Goal: Transaction & Acquisition: Purchase product/service

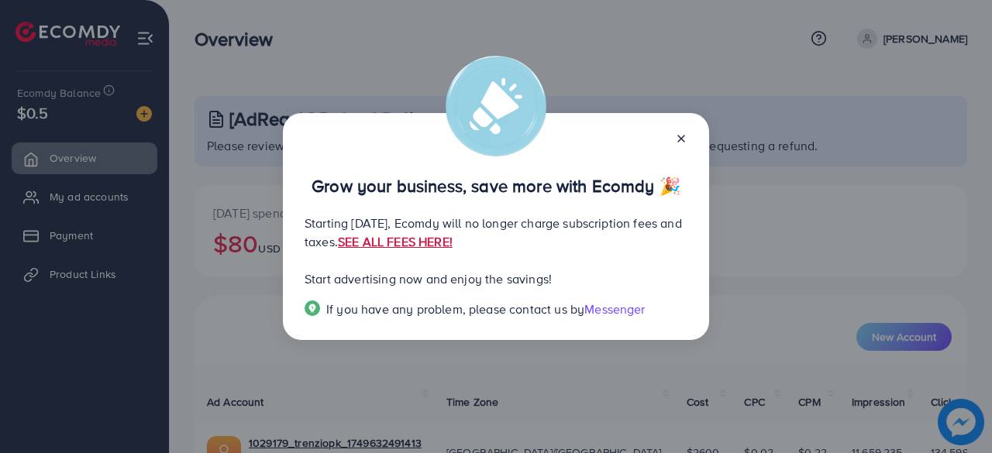
click at [452, 245] on link "SEE ALL FEES HERE!" at bounding box center [395, 241] width 115 height 17
click at [682, 139] on line at bounding box center [681, 139] width 6 height 6
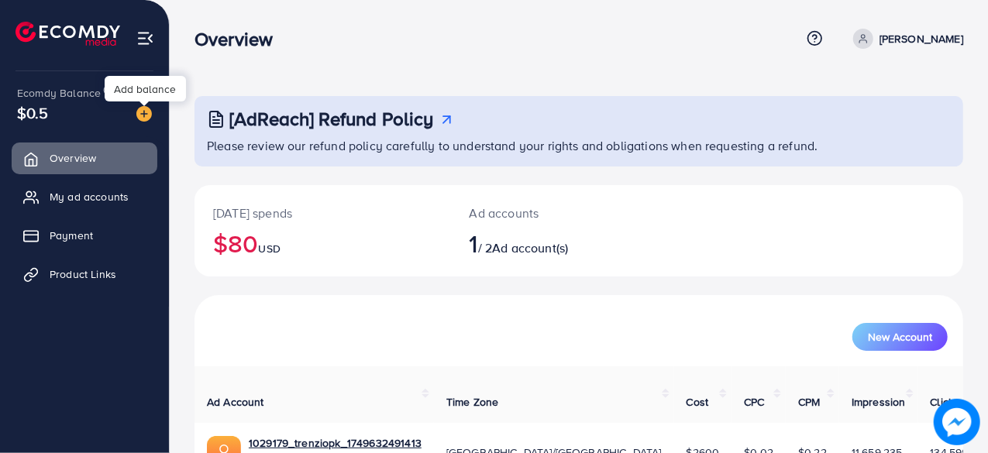
click at [140, 109] on img at bounding box center [143, 113] width 15 height 15
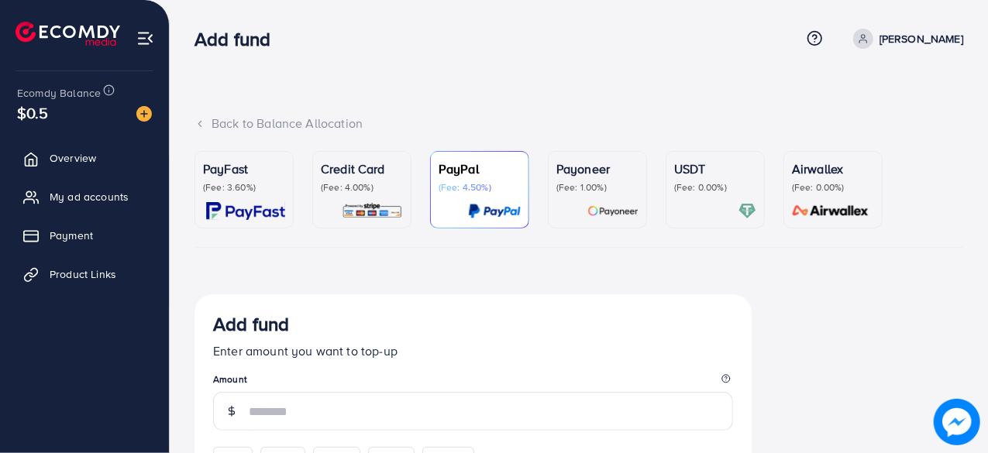
scroll to position [175, 0]
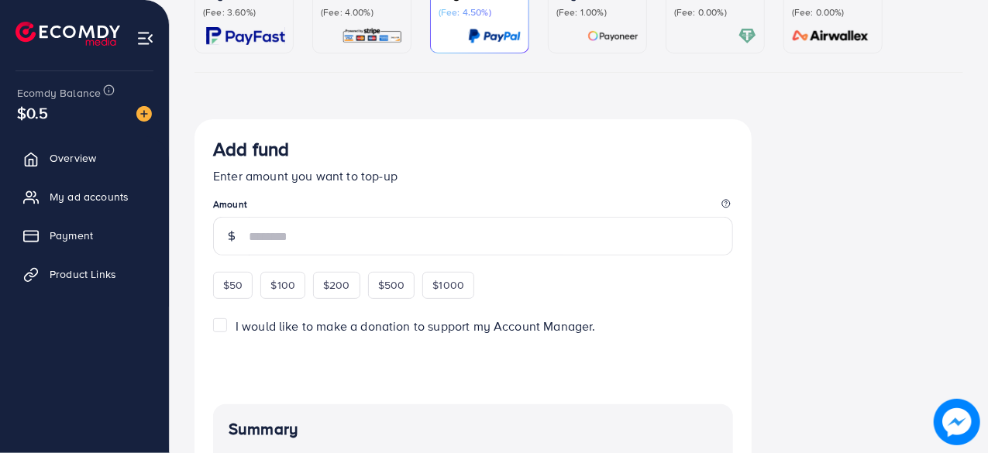
click at [364, 11] on p "(Fee: 4.00%)" at bounding box center [362, 12] width 82 height 12
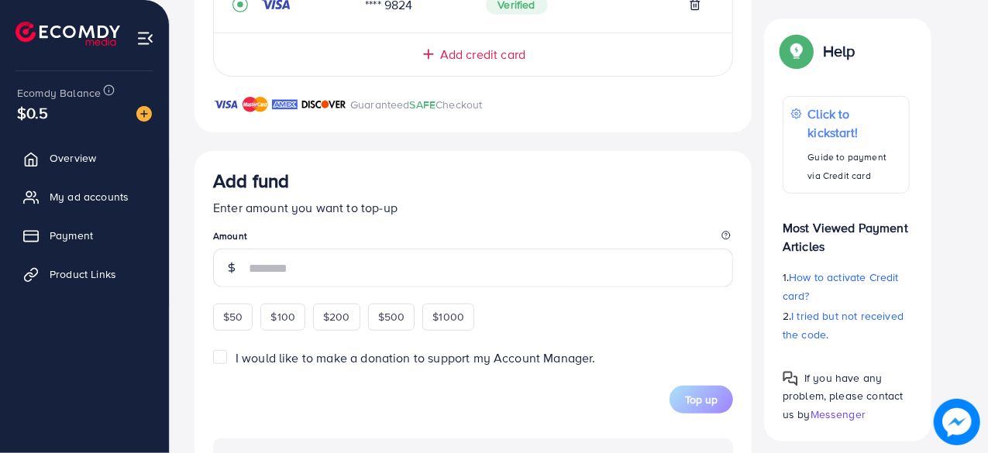
scroll to position [418, 0]
click at [227, 315] on span "$50" at bounding box center [232, 315] width 19 height 15
type input "**"
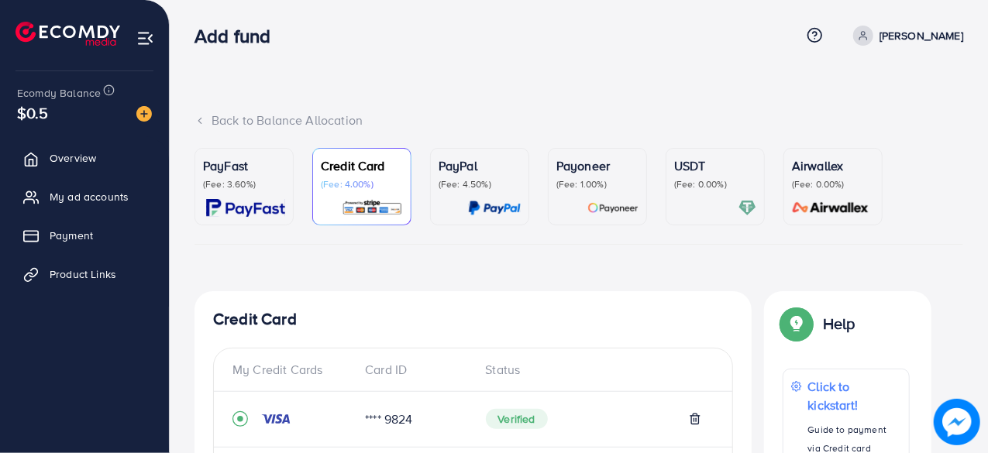
scroll to position [1, 0]
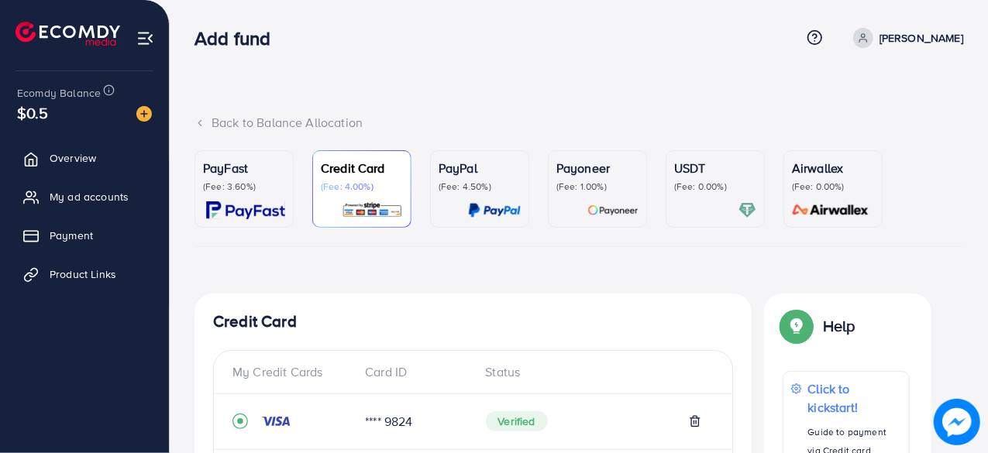
click at [262, 191] on p "(Fee: 3.60%)" at bounding box center [244, 187] width 82 height 12
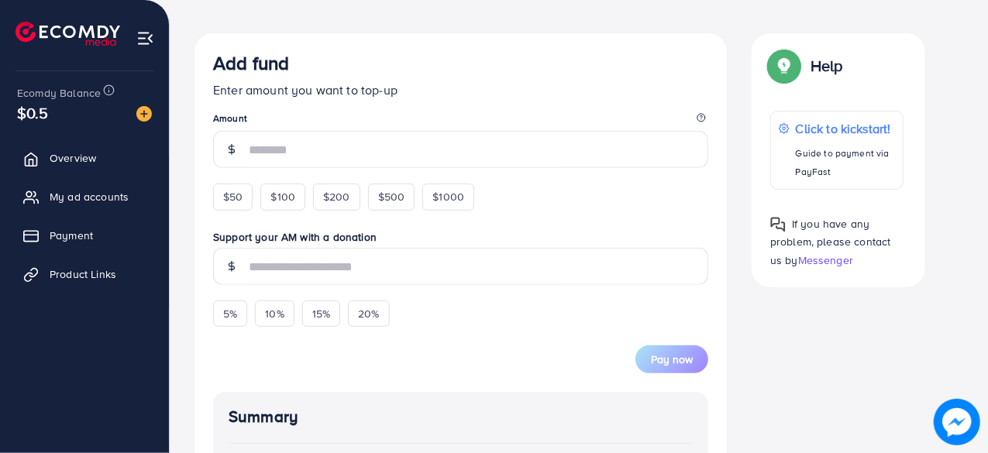
scroll to position [269, 0]
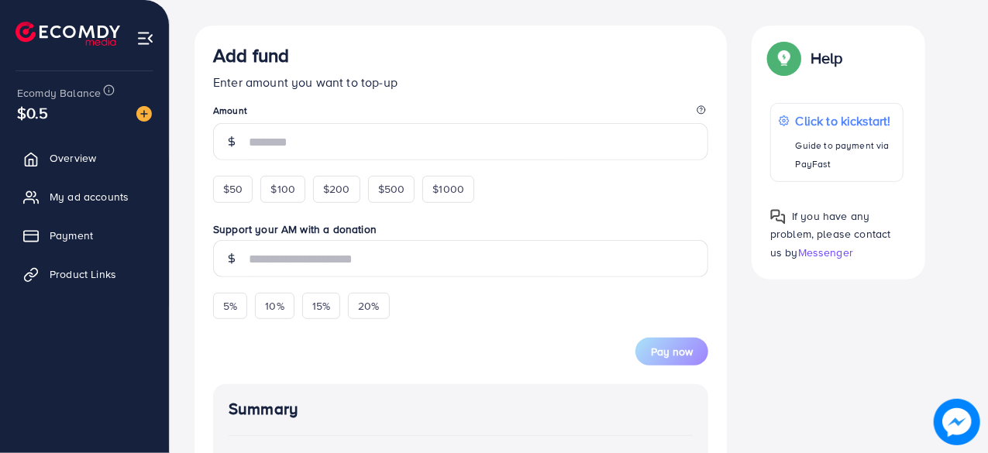
click at [229, 202] on form "Add fund Enter amount you want to top-up Amount $50 $100 $200 $500 $1000 Suppor…" at bounding box center [460, 205] width 495 height 322
click at [232, 194] on span "$50" at bounding box center [232, 188] width 19 height 15
type input "**"
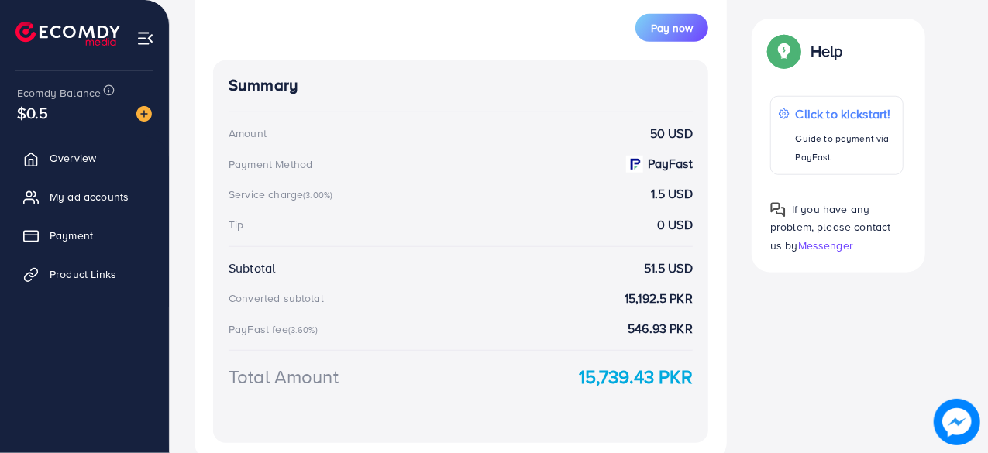
scroll to position [615, 0]
click at [489, 329] on div "PayFast fee (3.60%) 546.93 PKR" at bounding box center [461, 330] width 464 height 18
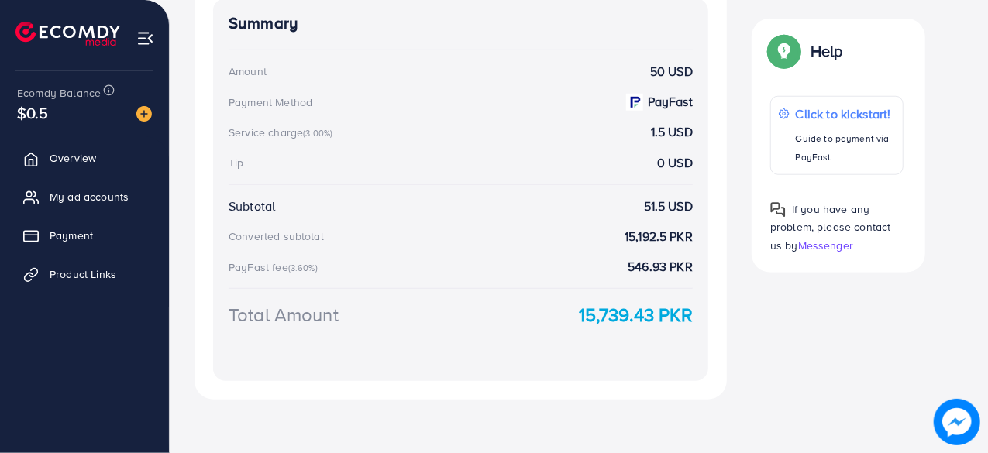
click at [489, 329] on div "Summary Amount 50 USD Payment Method PayFast Service charge (3.00%) 1.5 USD Tip…" at bounding box center [460, 189] width 495 height 383
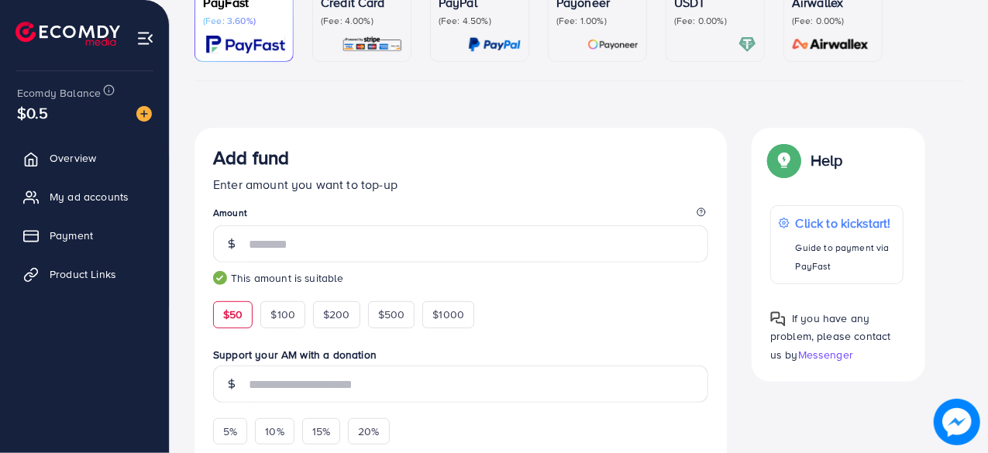
scroll to position [0, 0]
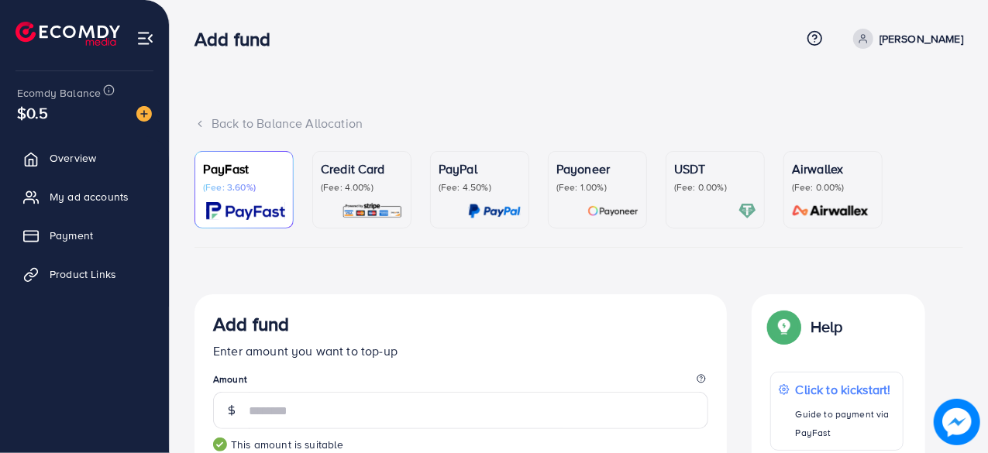
click at [569, 188] on p "(Fee: 1.00%)" at bounding box center [597, 187] width 82 height 12
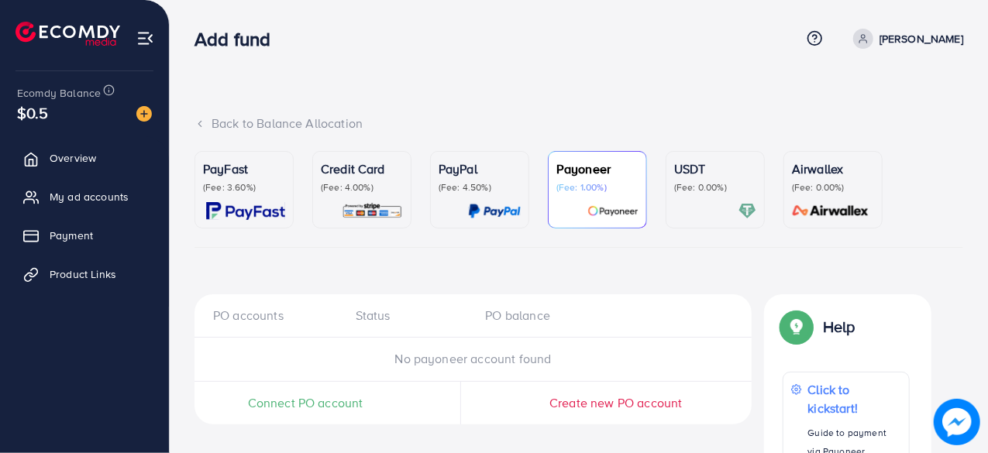
scroll to position [95, 0]
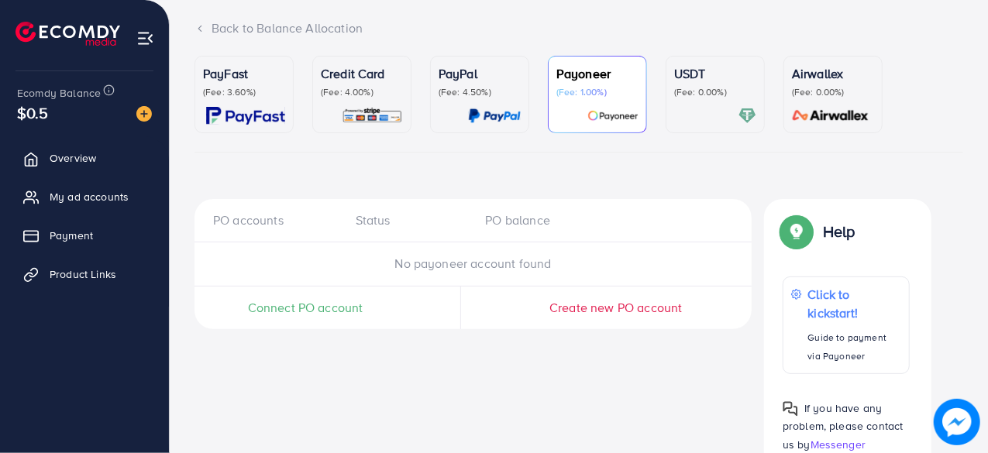
click at [724, 109] on div at bounding box center [715, 116] width 82 height 18
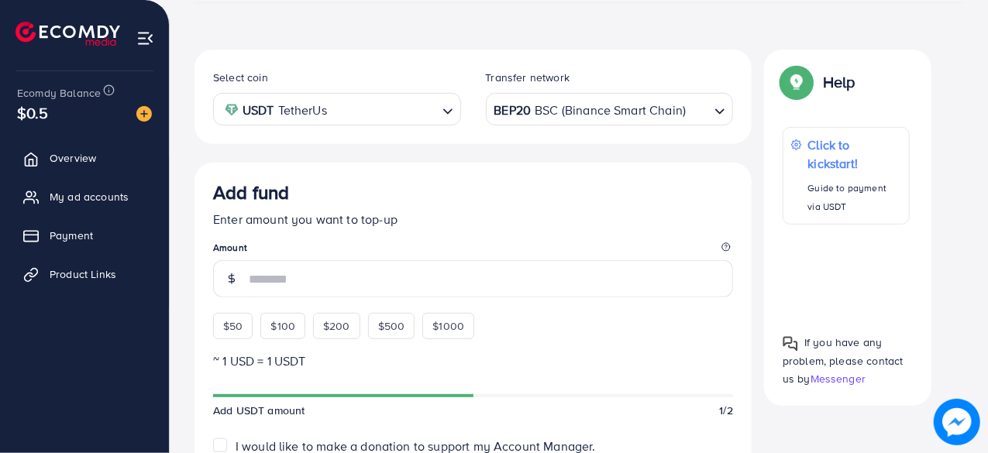
scroll to position [269, 0]
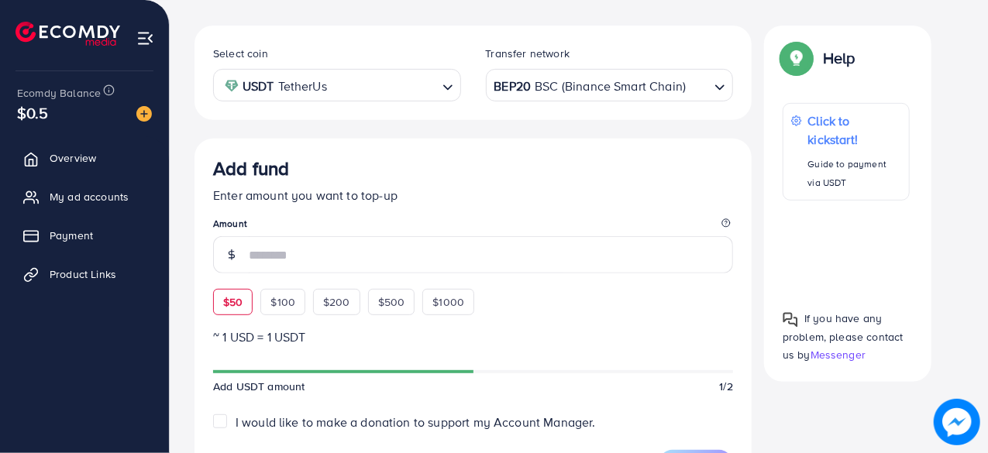
click at [236, 300] on span "$50" at bounding box center [232, 301] width 19 height 15
type input "**"
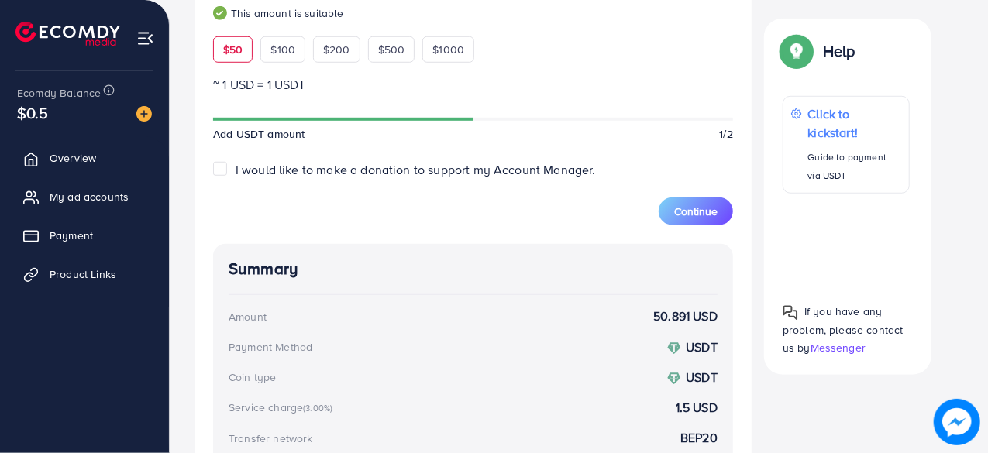
scroll to position [510, 0]
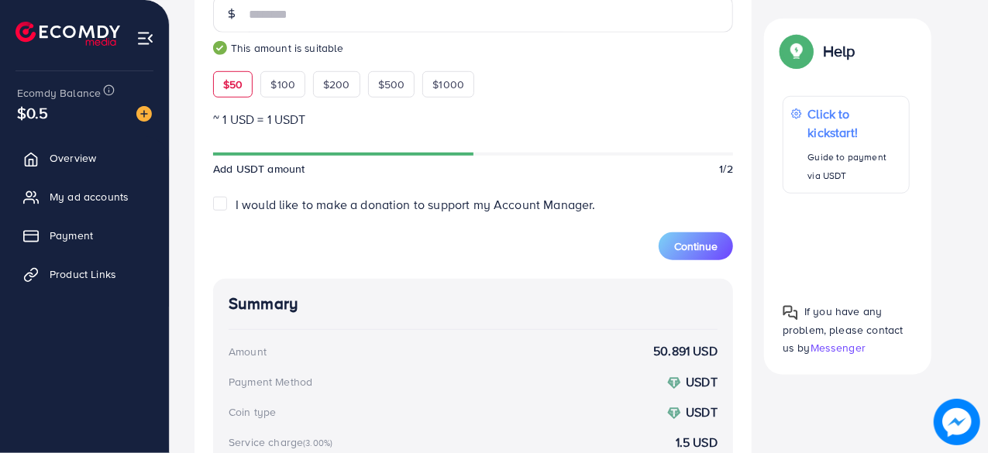
click at [520, 325] on div "Summary Amount 50.891 USD Payment Method USDT Coin type USDT Service charge (3.…" at bounding box center [473, 433] width 520 height 308
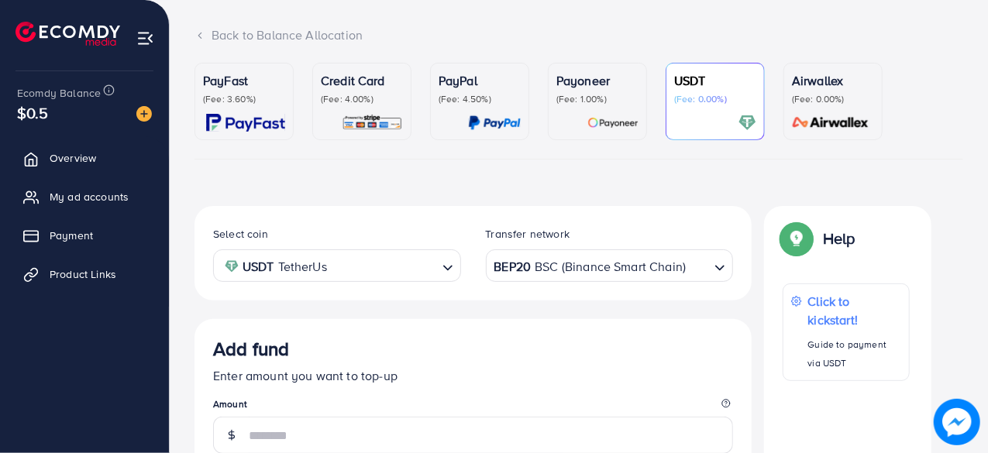
scroll to position [84, 0]
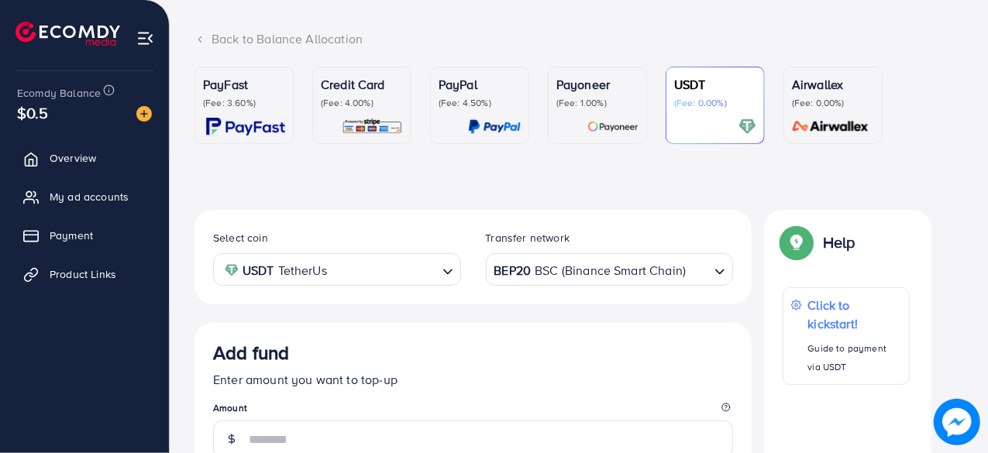
click at [800, 112] on div "Airwallex (Fee: 0.00%)" at bounding box center [833, 105] width 82 height 60
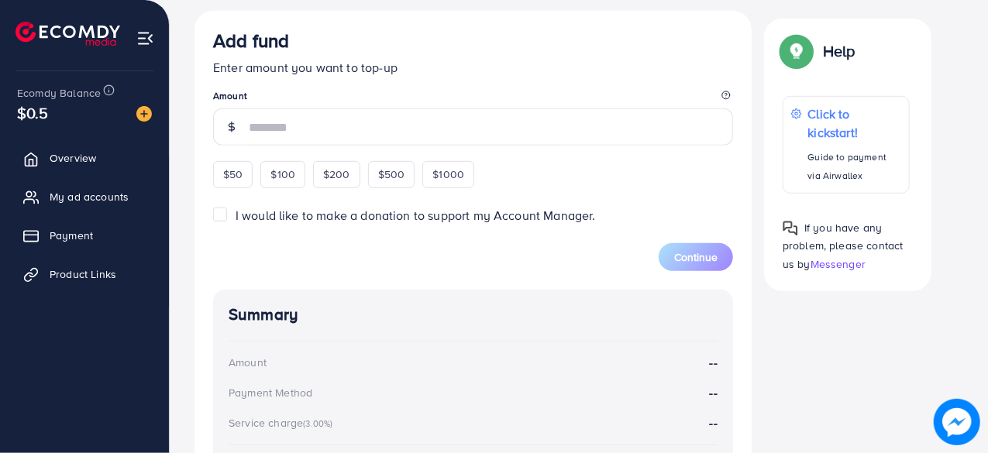
scroll to position [417, 0]
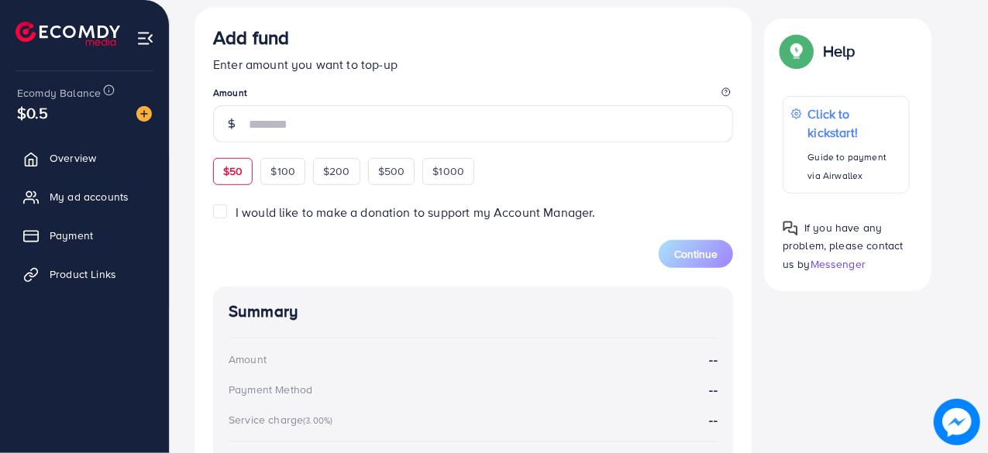
click at [235, 167] on span "$50" at bounding box center [232, 170] width 19 height 15
type input "**"
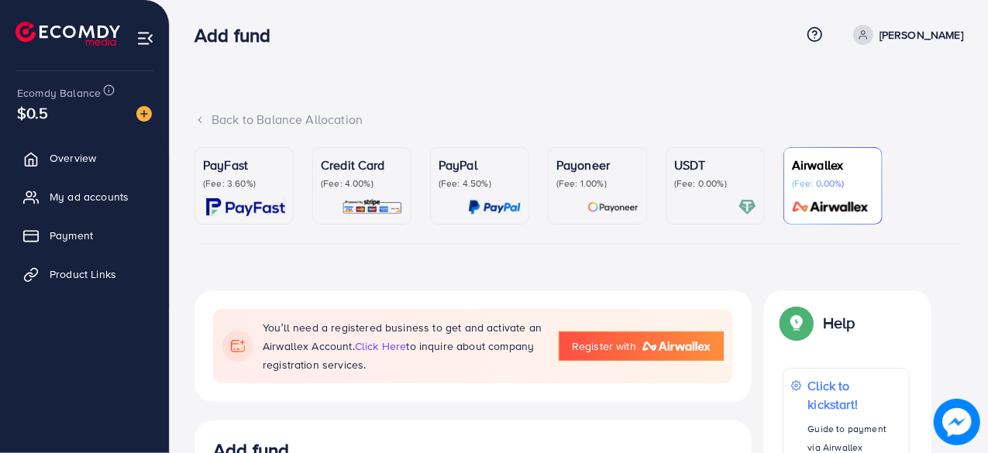
scroll to position [0, 0]
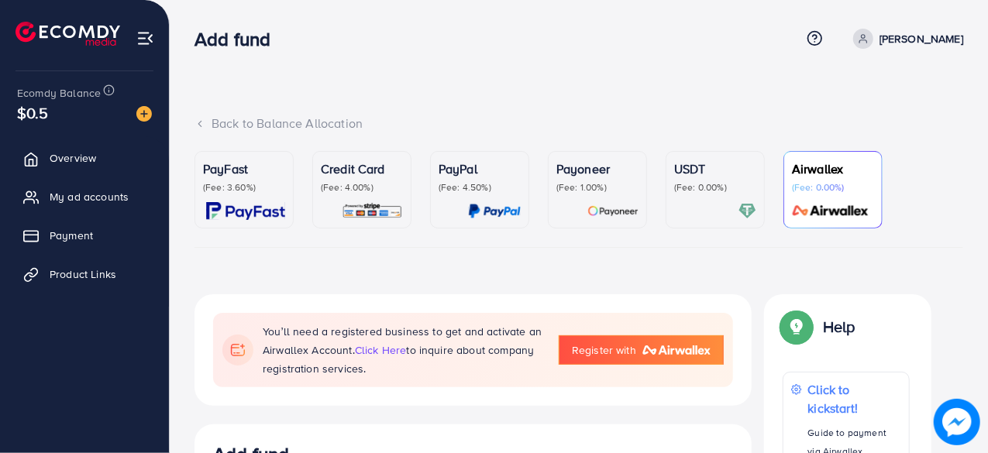
click at [232, 208] on img at bounding box center [245, 211] width 79 height 18
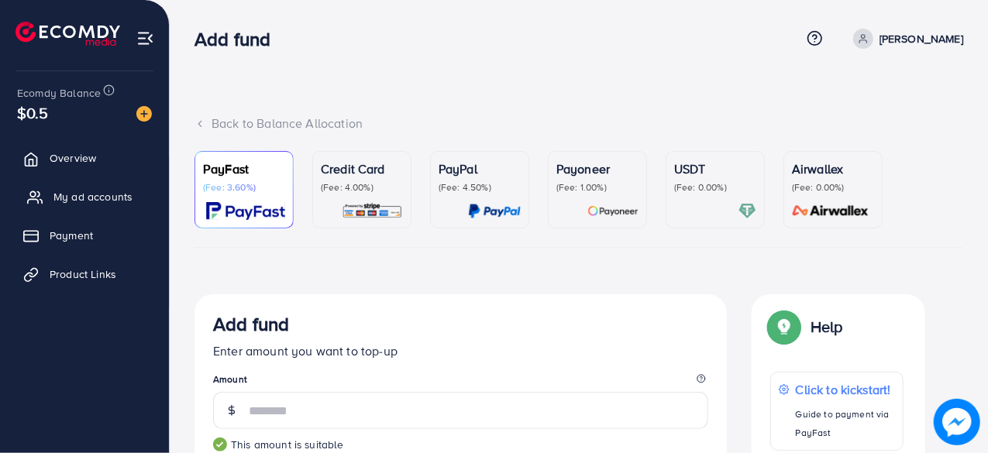
click at [69, 208] on link "My ad accounts" at bounding box center [85, 196] width 146 height 31
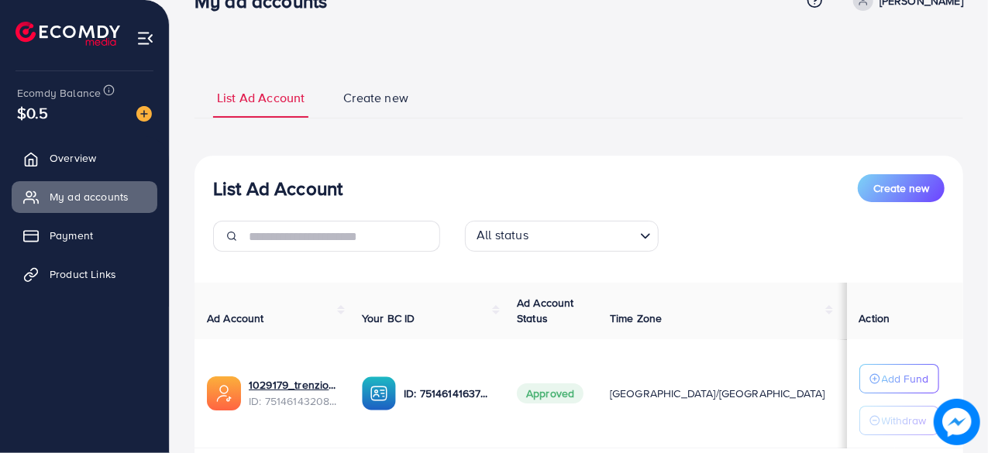
scroll to position [28, 0]
